Goal: Task Accomplishment & Management: Complete application form

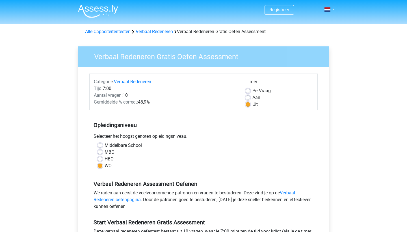
click at [252, 99] on label "Aan" at bounding box center [256, 97] width 8 height 7
click at [248, 99] on input "Aan" at bounding box center [248, 97] width 5 height 6
radio input "true"
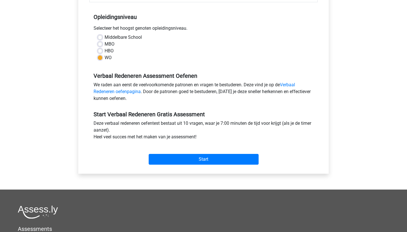
scroll to position [169, 0]
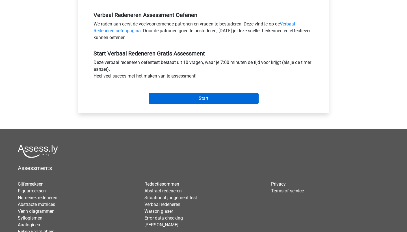
click at [231, 99] on input "Start" at bounding box center [204, 98] width 110 height 11
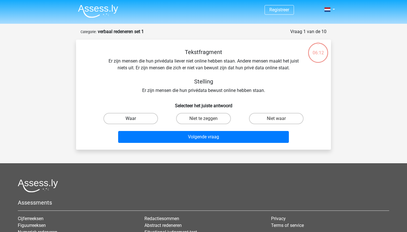
click at [126, 120] on label "Waar" at bounding box center [130, 118] width 55 height 11
click at [131, 120] on input "Waar" at bounding box center [133, 120] width 4 height 4
radio input "true"
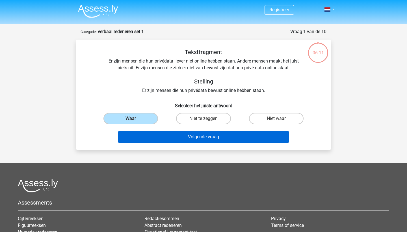
click at [197, 138] on button "Volgende vraag" at bounding box center [203, 137] width 171 height 12
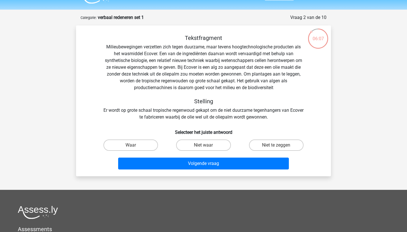
scroll to position [14, 0]
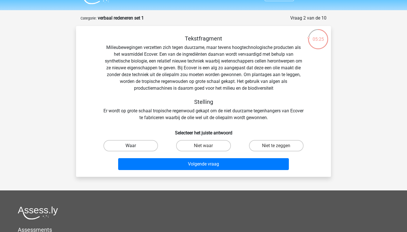
click at [128, 145] on label "Waar" at bounding box center [130, 145] width 55 height 11
click at [131, 146] on input "Waar" at bounding box center [133, 148] width 4 height 4
radio input "true"
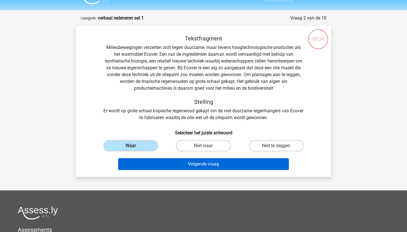
click at [204, 166] on button "Volgende vraag" at bounding box center [203, 164] width 171 height 12
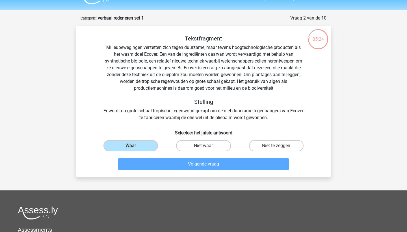
scroll to position [28, 0]
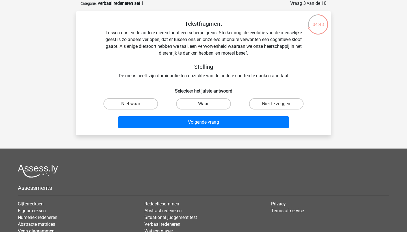
click at [207, 105] on label "Waar" at bounding box center [203, 103] width 55 height 11
click at [207, 105] on input "Waar" at bounding box center [206, 106] width 4 height 4
radio input "true"
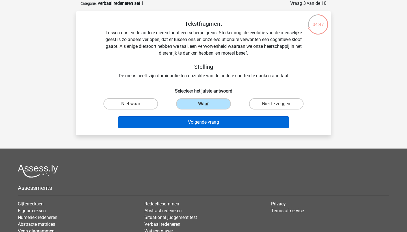
click at [212, 122] on button "Volgende vraag" at bounding box center [203, 122] width 171 height 12
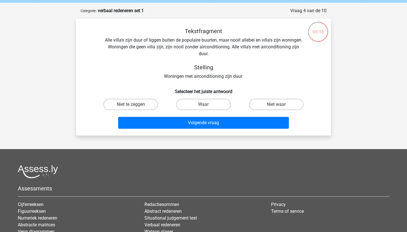
scroll to position [18, 0]
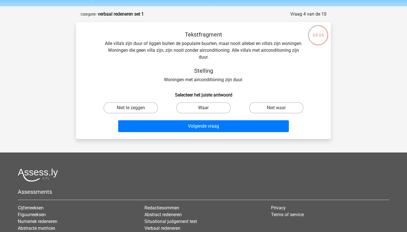
click at [213, 107] on label "Waar" at bounding box center [203, 107] width 55 height 11
click at [207, 108] on input "Waar" at bounding box center [206, 110] width 4 height 4
radio input "true"
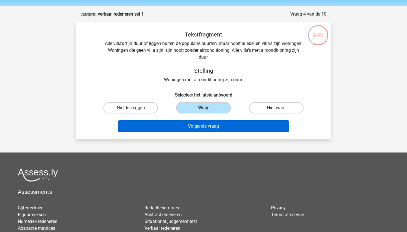
click at [211, 124] on button "Volgende vraag" at bounding box center [203, 126] width 171 height 12
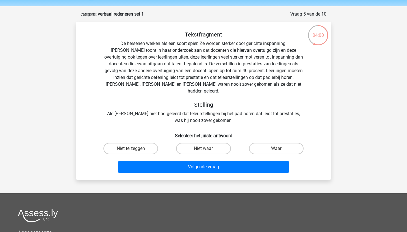
scroll to position [28, 0]
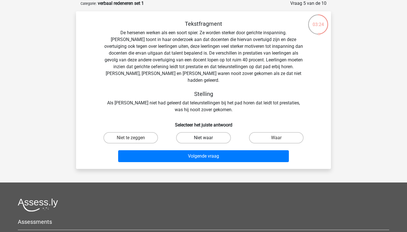
click at [209, 132] on label "Niet waar" at bounding box center [203, 137] width 55 height 11
click at [207, 138] on input "Niet waar" at bounding box center [206, 140] width 4 height 4
radio input "true"
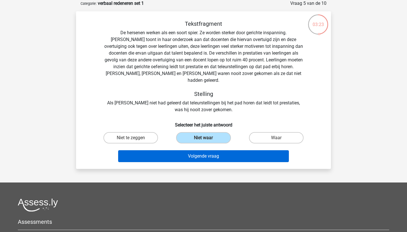
click at [210, 150] on button "Volgende vraag" at bounding box center [203, 156] width 171 height 12
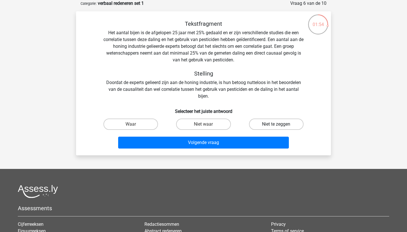
click at [260, 122] on label "Niet te zeggen" at bounding box center [276, 123] width 55 height 11
click at [276, 124] on input "Niet te zeggen" at bounding box center [278, 126] width 4 height 4
radio input "true"
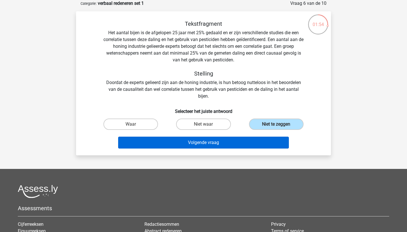
click at [242, 142] on button "Volgende vraag" at bounding box center [203, 143] width 171 height 12
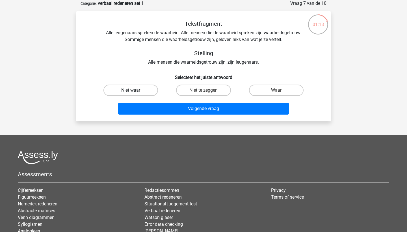
click at [142, 91] on label "Niet waar" at bounding box center [130, 90] width 55 height 11
click at [135, 91] on input "Niet waar" at bounding box center [133, 92] width 4 height 4
radio input "true"
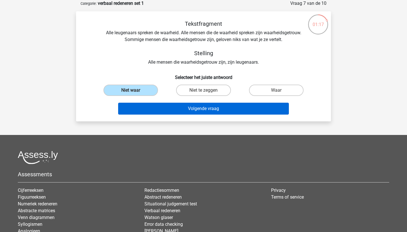
click at [176, 105] on button "Volgende vraag" at bounding box center [203, 109] width 171 height 12
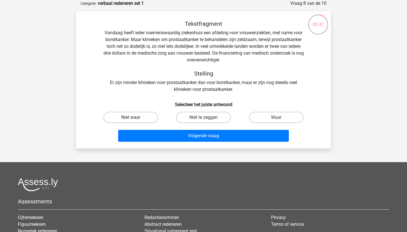
click at [141, 115] on label "Niet waar" at bounding box center [130, 117] width 55 height 11
click at [135, 117] on input "Niet waar" at bounding box center [133, 119] width 4 height 4
radio input "true"
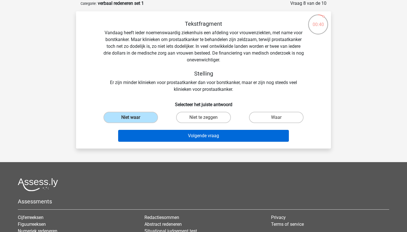
click at [211, 139] on button "Volgende vraag" at bounding box center [203, 136] width 171 height 12
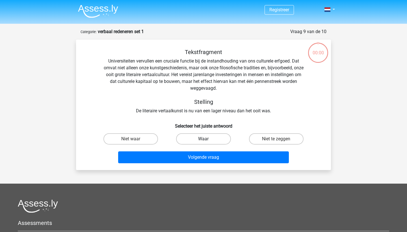
scroll to position [28, 0]
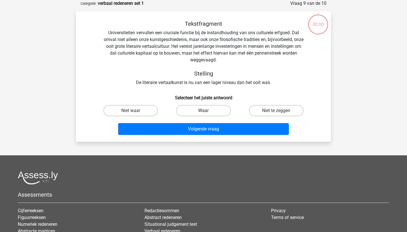
click at [209, 110] on label "Waar" at bounding box center [203, 110] width 55 height 11
click at [207, 111] on input "Waar" at bounding box center [206, 113] width 4 height 4
radio input "true"
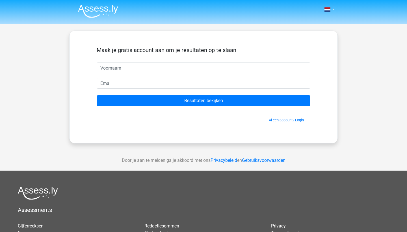
click at [176, 68] on input "text" at bounding box center [204, 67] width 214 height 11
type input "anastacha"
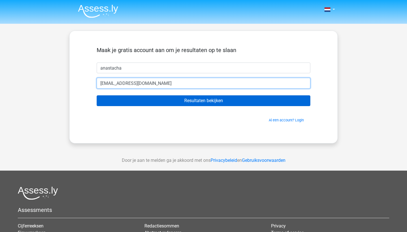
type input "[EMAIL_ADDRESS][DOMAIN_NAME]"
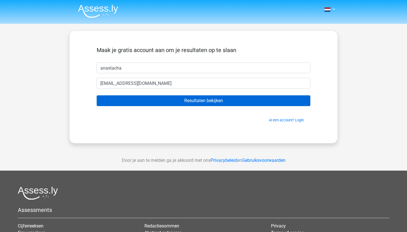
click at [190, 101] on input "Resultaten bekijken" at bounding box center [204, 100] width 214 height 11
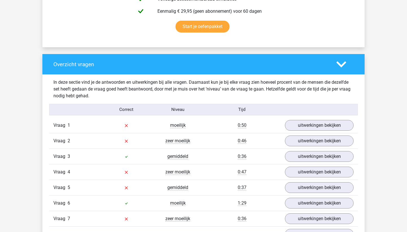
scroll to position [371, 0]
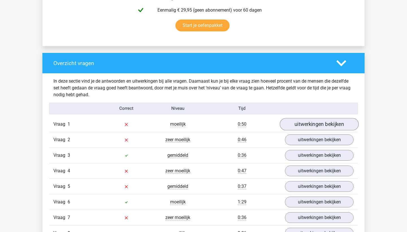
click at [299, 124] on link "uitwerkingen bekijken" at bounding box center [319, 124] width 79 height 12
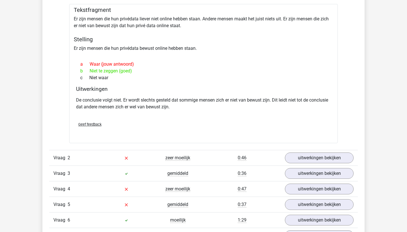
scroll to position [508, 0]
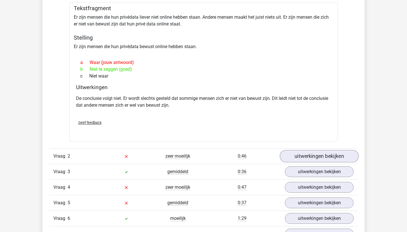
click at [296, 155] on link "uitwerkingen bekijken" at bounding box center [319, 156] width 79 height 12
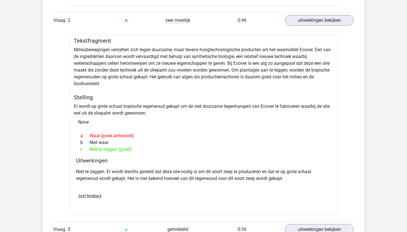
scroll to position [643, 0]
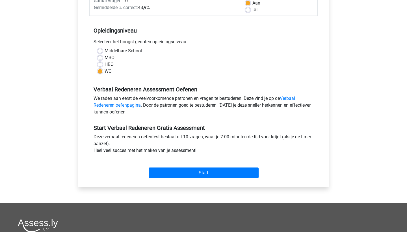
scroll to position [94, 0]
